Goal: Find specific page/section: Find specific page/section

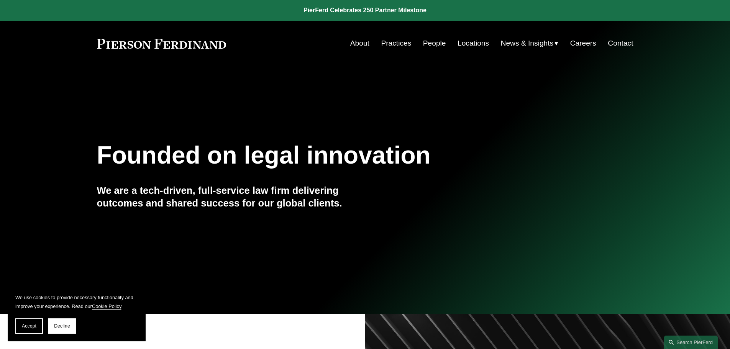
click at [622, 44] on link "Contact" at bounding box center [619, 43] width 25 height 15
click at [470, 42] on link "Locations" at bounding box center [472, 43] width 31 height 15
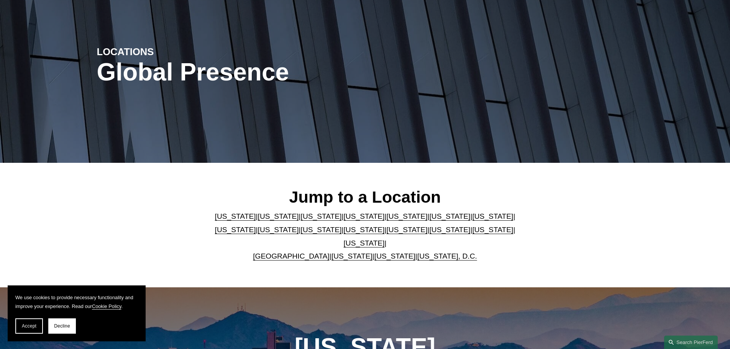
scroll to position [77, 0]
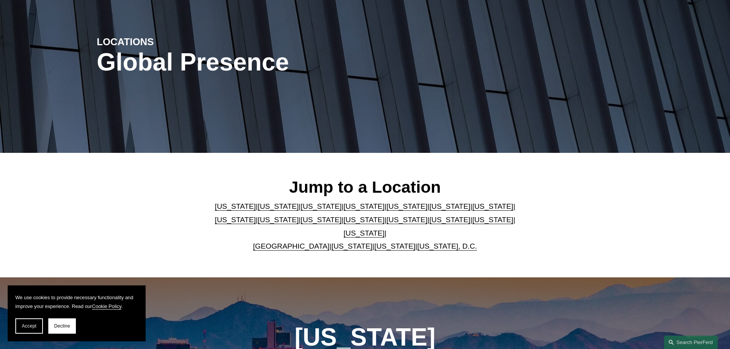
click at [386, 208] on link "[US_STATE]" at bounding box center [406, 206] width 41 height 8
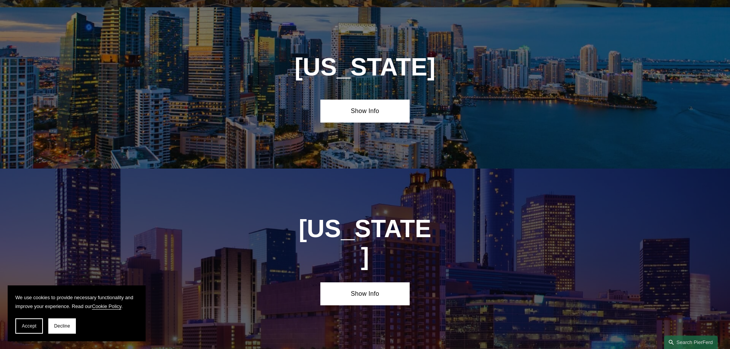
scroll to position [993, 0]
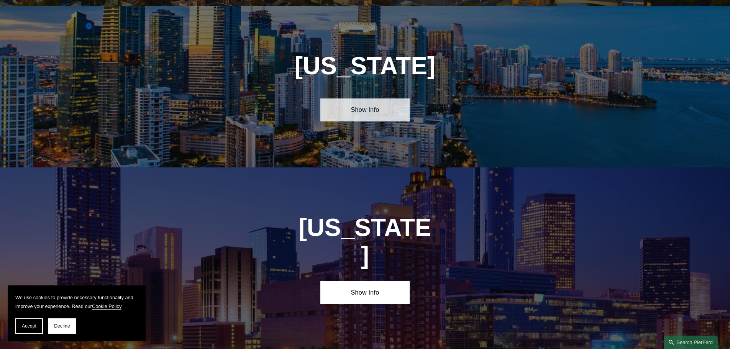
click at [354, 102] on link "Show Info" at bounding box center [364, 109] width 89 height 23
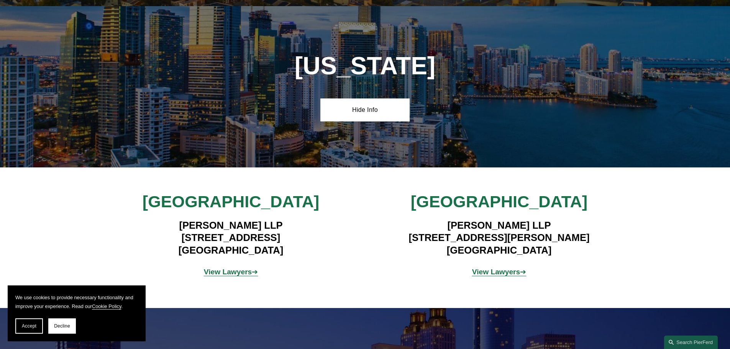
click at [504, 268] on strong "View Lawyers" at bounding box center [496, 272] width 48 height 8
click at [506, 268] on strong "View Lawyers" at bounding box center [496, 272] width 48 height 8
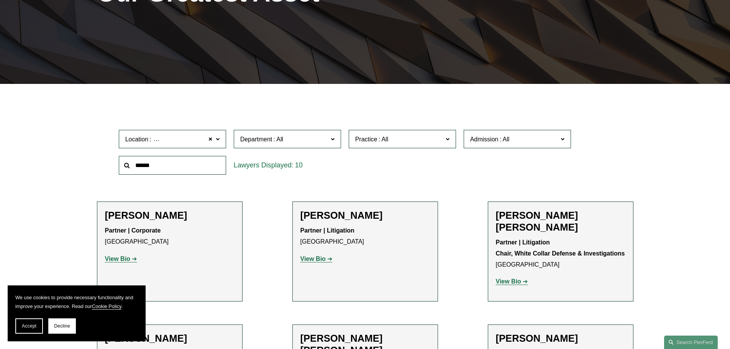
scroll to position [153, 0]
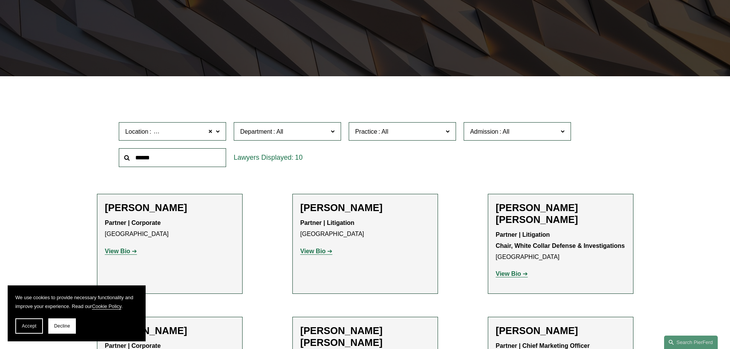
click at [122, 251] on strong "View Bio" at bounding box center [117, 251] width 25 height 7
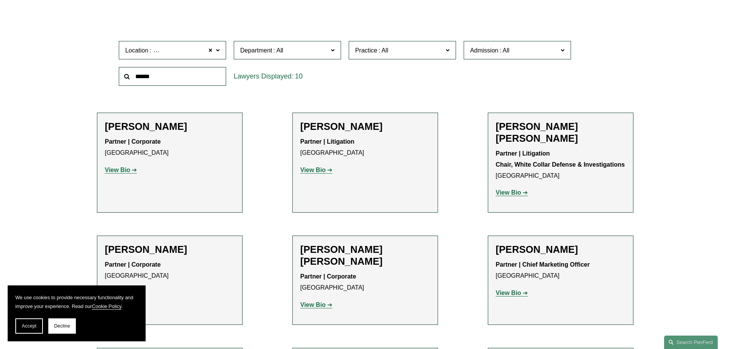
scroll to position [268, 0]
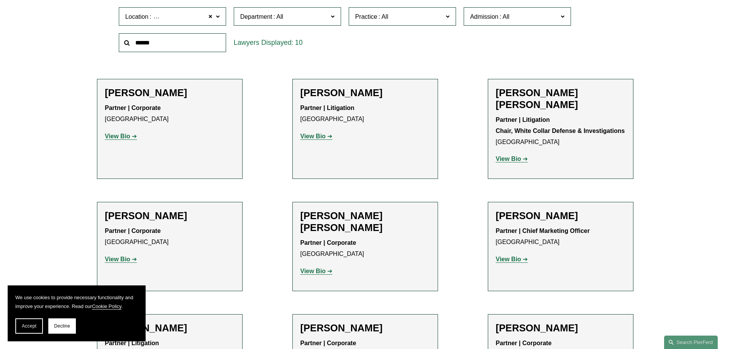
click at [119, 138] on strong "View Bio" at bounding box center [117, 136] width 25 height 7
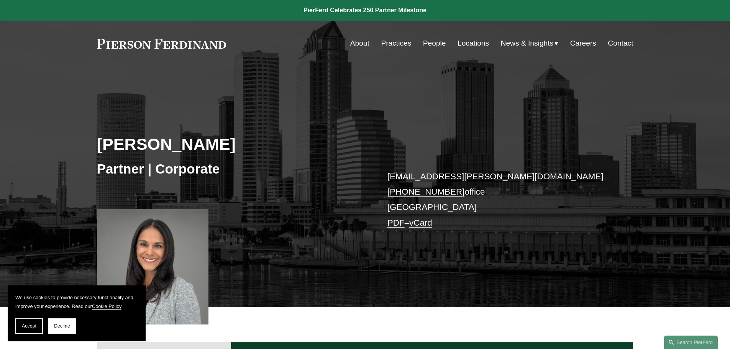
click at [586, 44] on link "Careers" at bounding box center [583, 43] width 26 height 15
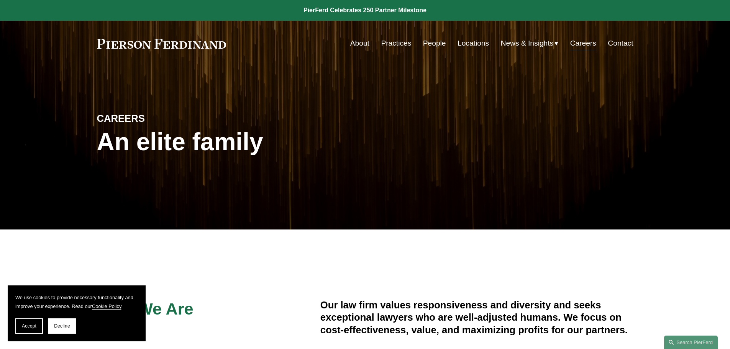
click at [391, 45] on link "Practices" at bounding box center [396, 43] width 30 height 15
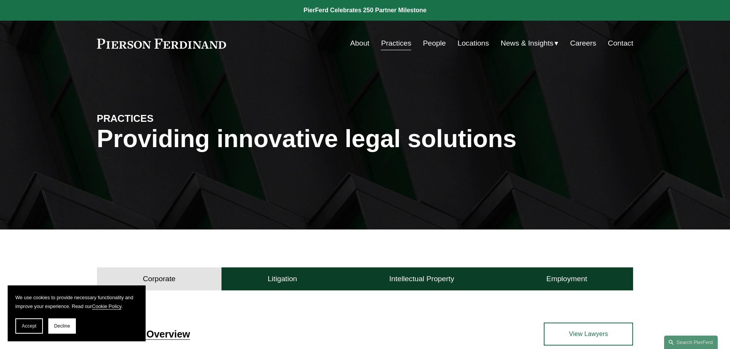
click at [355, 43] on link "About" at bounding box center [359, 43] width 19 height 15
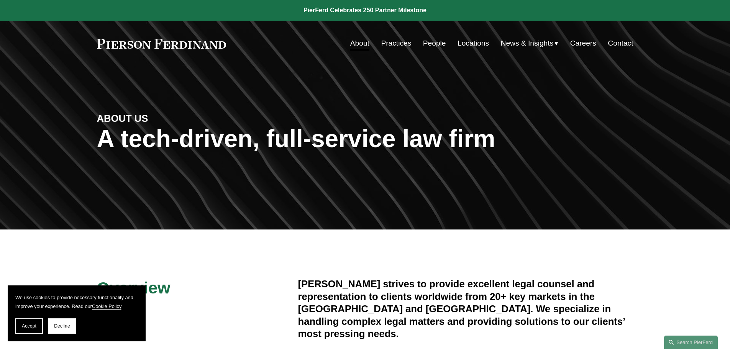
click at [434, 43] on link "People" at bounding box center [434, 43] width 23 height 15
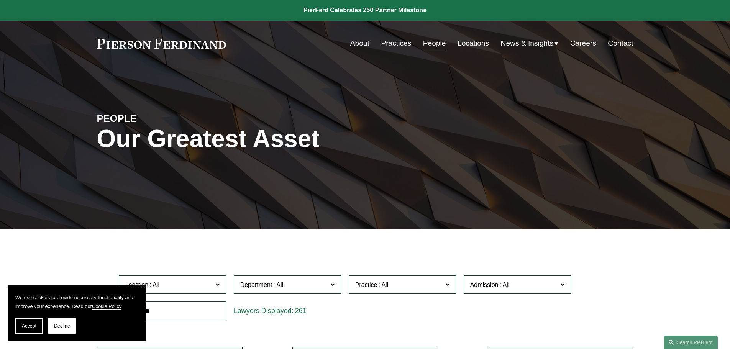
scroll to position [77, 0]
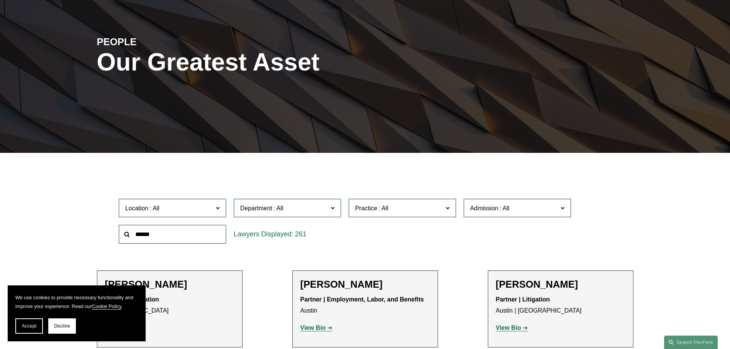
click at [219, 209] on span at bounding box center [217, 208] width 4 height 10
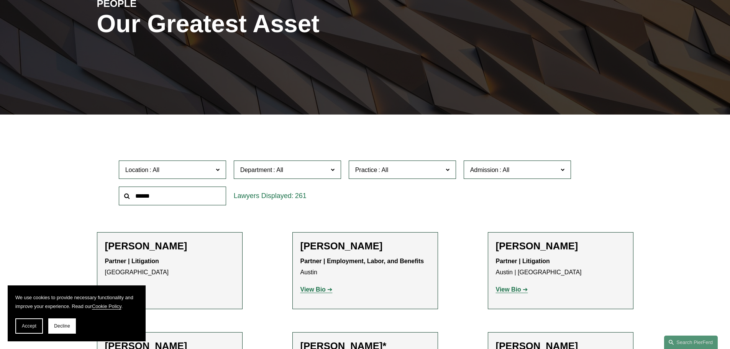
click at [220, 171] on label "Location" at bounding box center [172, 169] width 107 height 19
click at [334, 169] on span at bounding box center [332, 169] width 4 height 10
click at [446, 170] on span at bounding box center [447, 169] width 4 height 10
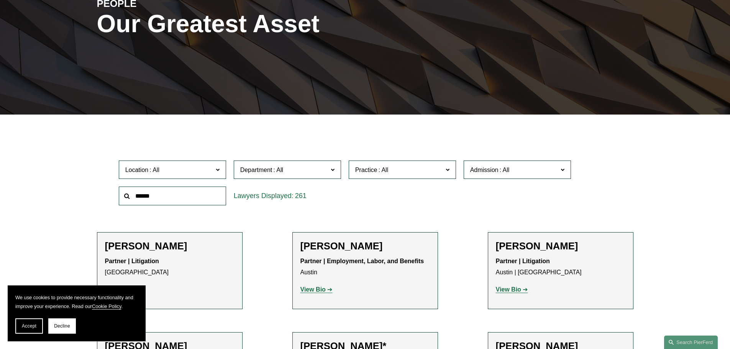
click at [561, 171] on span at bounding box center [562, 169] width 4 height 10
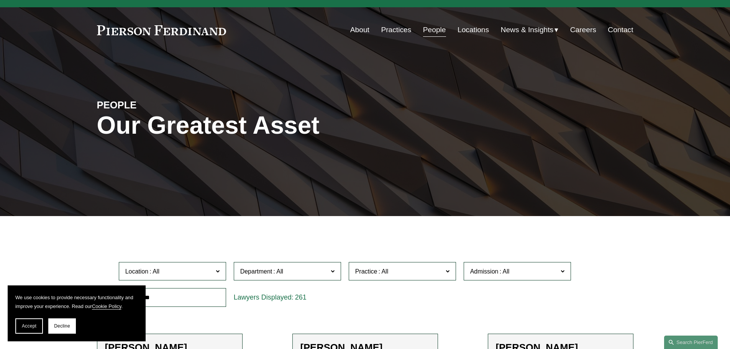
scroll to position [0, 0]
